Goal: Task Accomplishment & Management: Complete application form

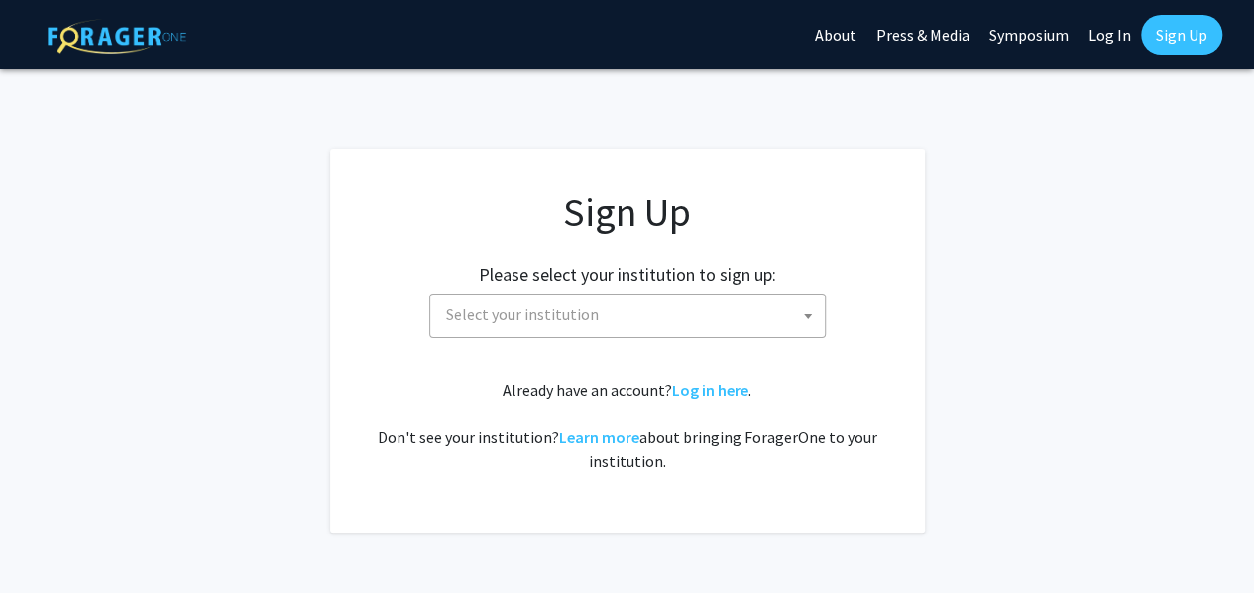
click at [698, 314] on span "Select your institution" at bounding box center [631, 314] width 387 height 41
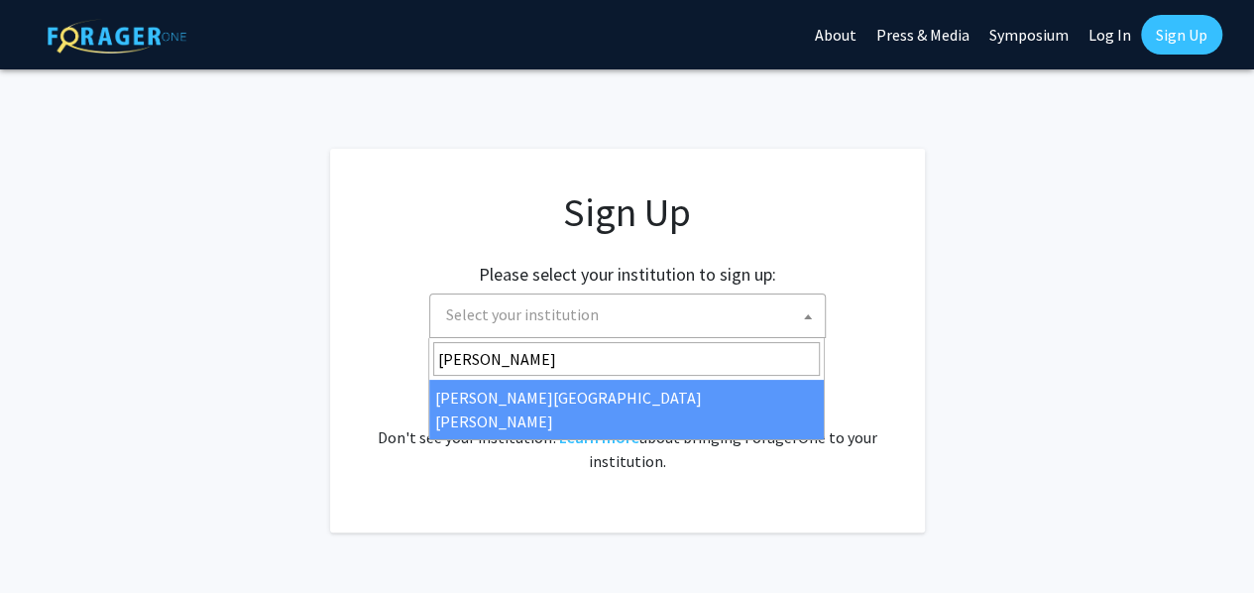
type input "[PERSON_NAME]"
select select "1"
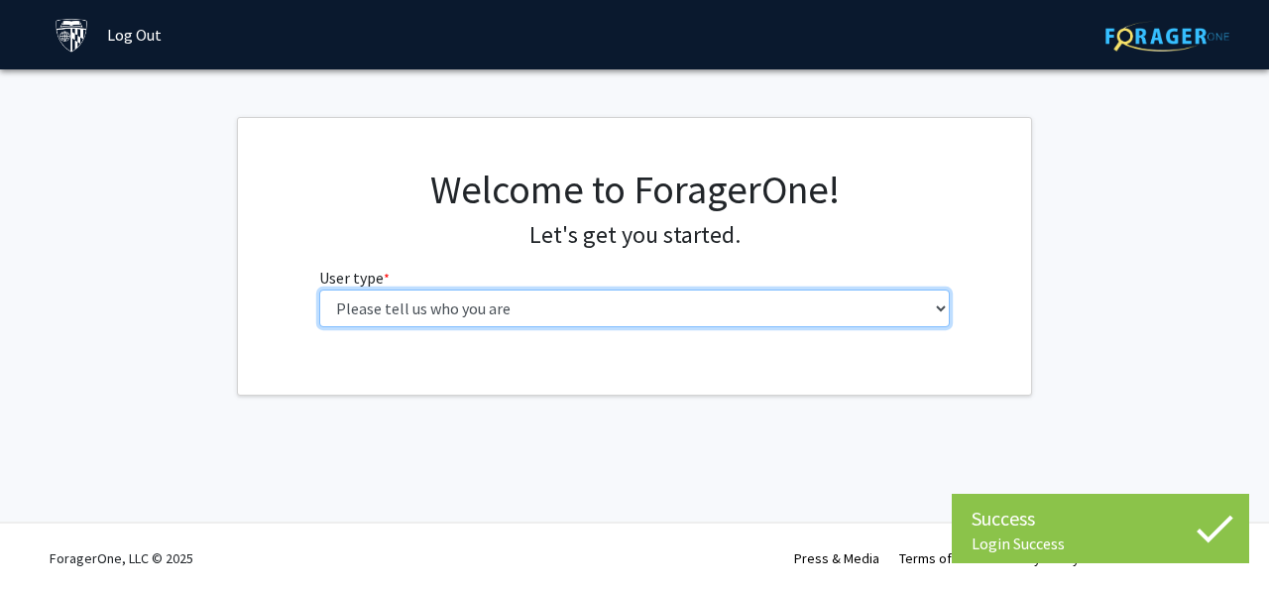
click at [692, 303] on select "Please tell us who you are Undergraduate Student Master's Student Doctoral Cand…" at bounding box center [634, 308] width 631 height 38
select select "2: masters"
click at [319, 289] on select "Please tell us who you are Undergraduate Student Master's Student Doctoral Cand…" at bounding box center [634, 308] width 631 height 38
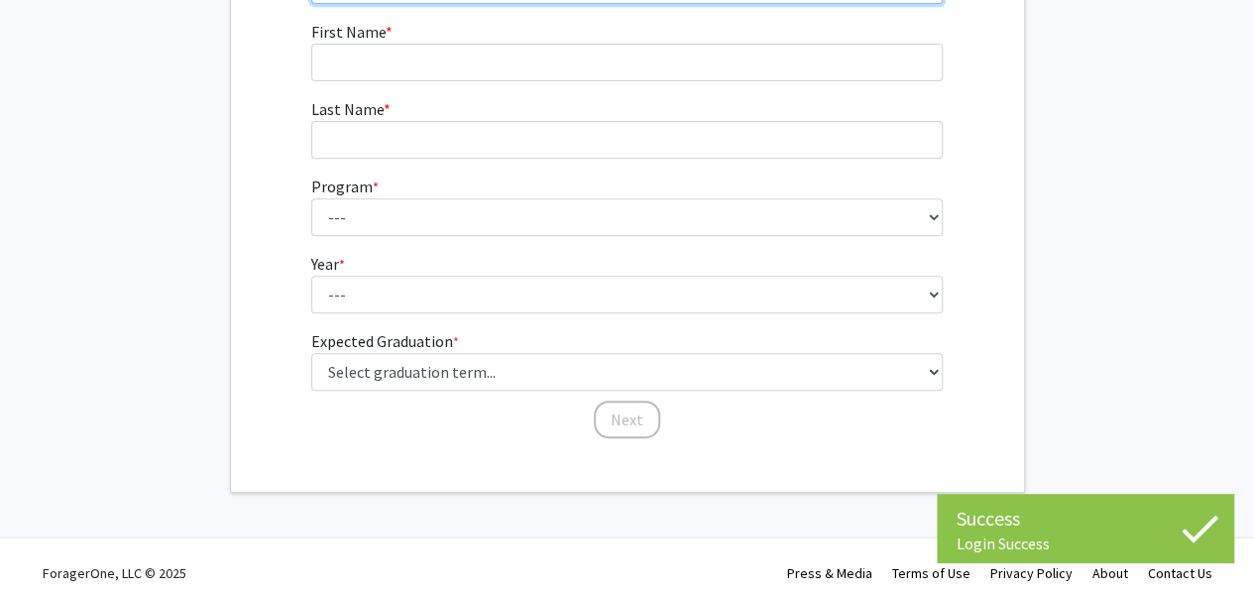
scroll to position [337, 0]
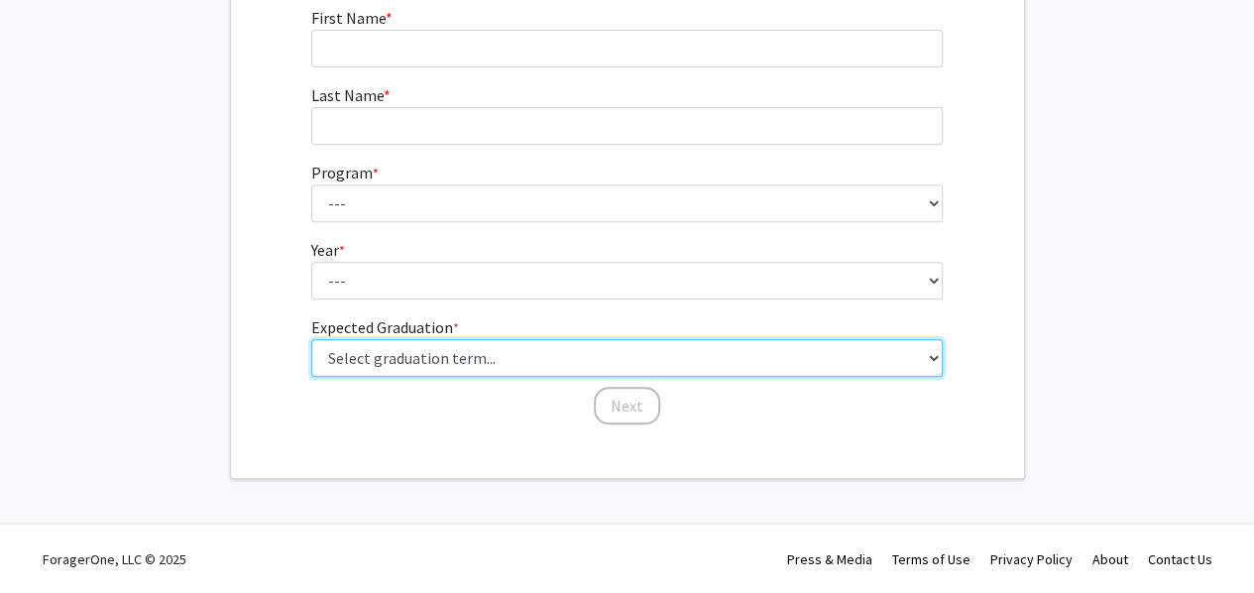
click at [665, 350] on select "Select graduation term... Spring 2025 Summer 2025 Fall 2025 Winter 2025 Spring …" at bounding box center [626, 358] width 631 height 38
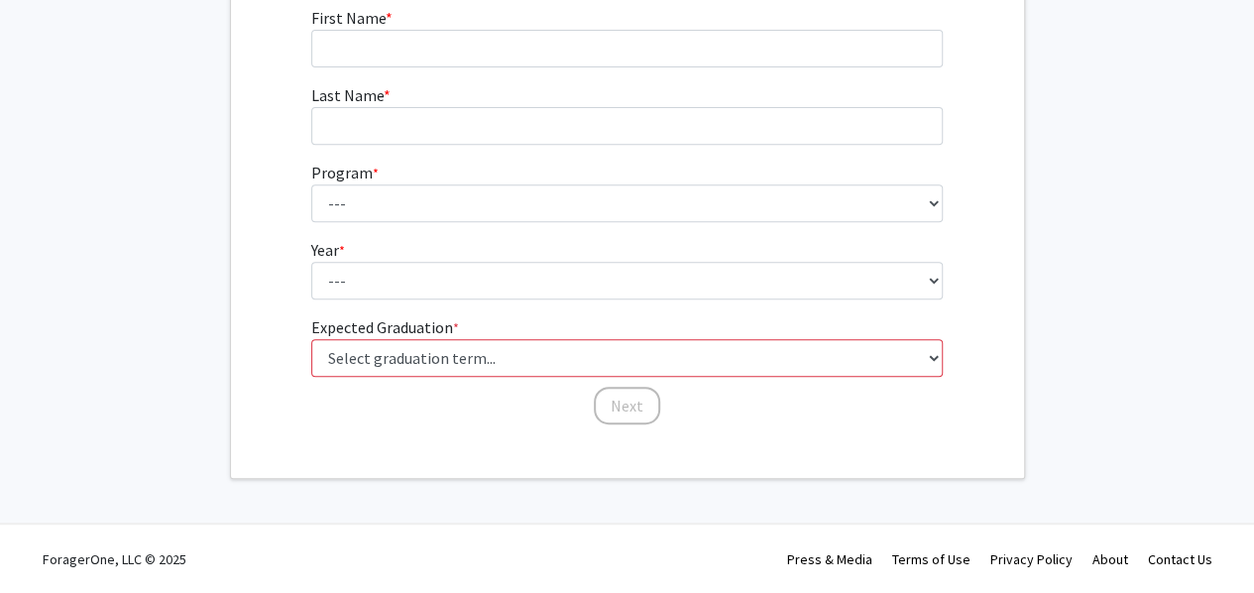
click at [688, 421] on div "First Name * required Last Name * required Program * required --- Anatomy Educa…" at bounding box center [626, 216] width 661 height 420
